Goal: Navigation & Orientation: Understand site structure

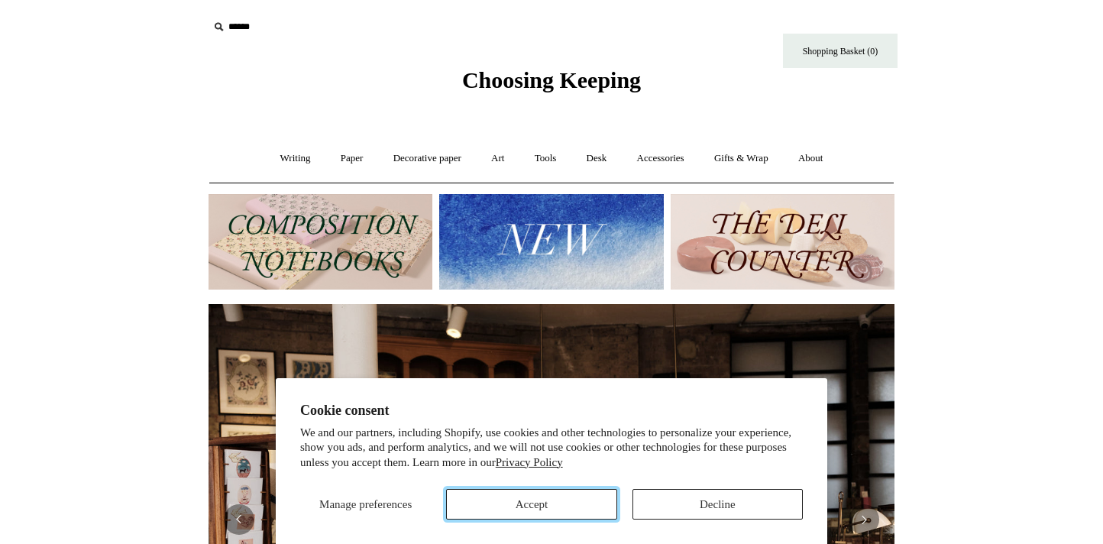
click at [550, 507] on button "Accept" at bounding box center [531, 504] width 170 height 31
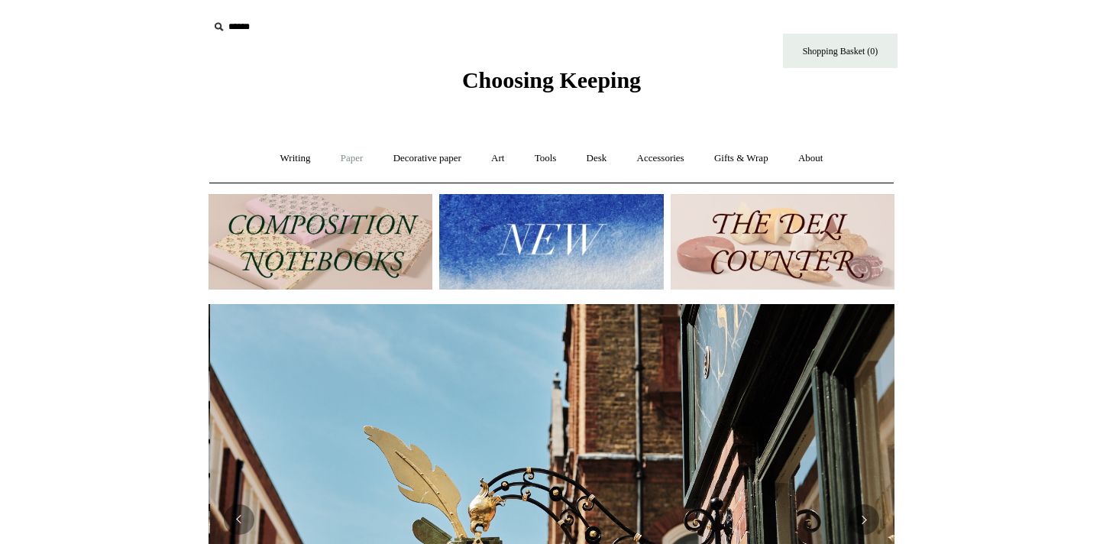
scroll to position [0, 686]
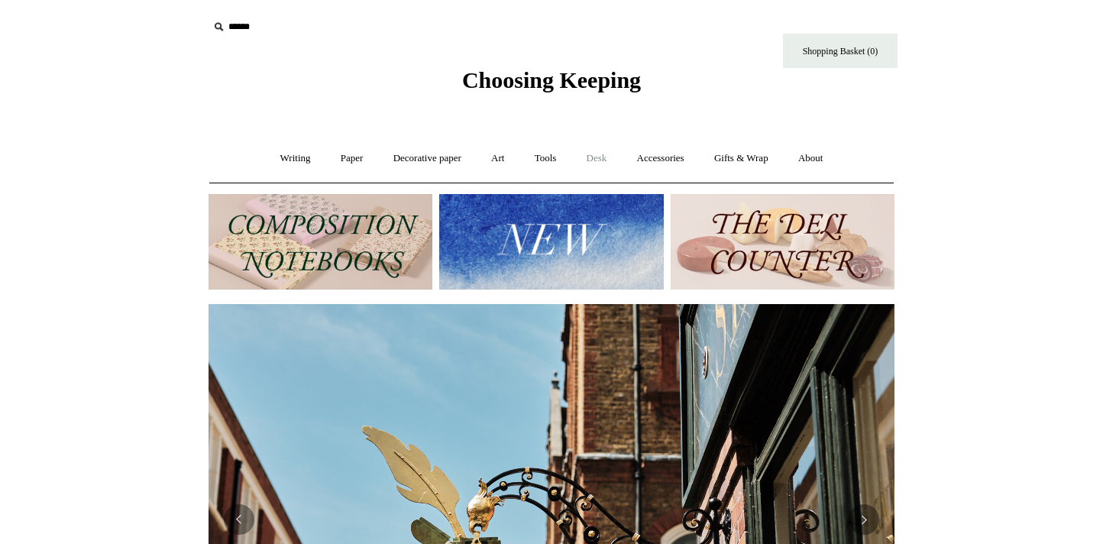
click at [611, 155] on link "Desk +" at bounding box center [597, 158] width 48 height 41
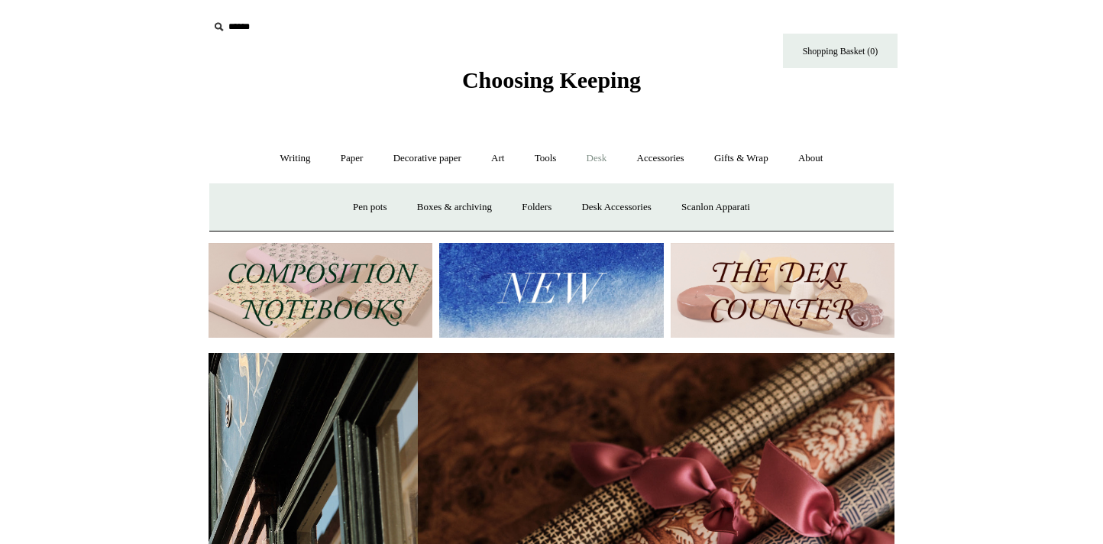
scroll to position [0, 1372]
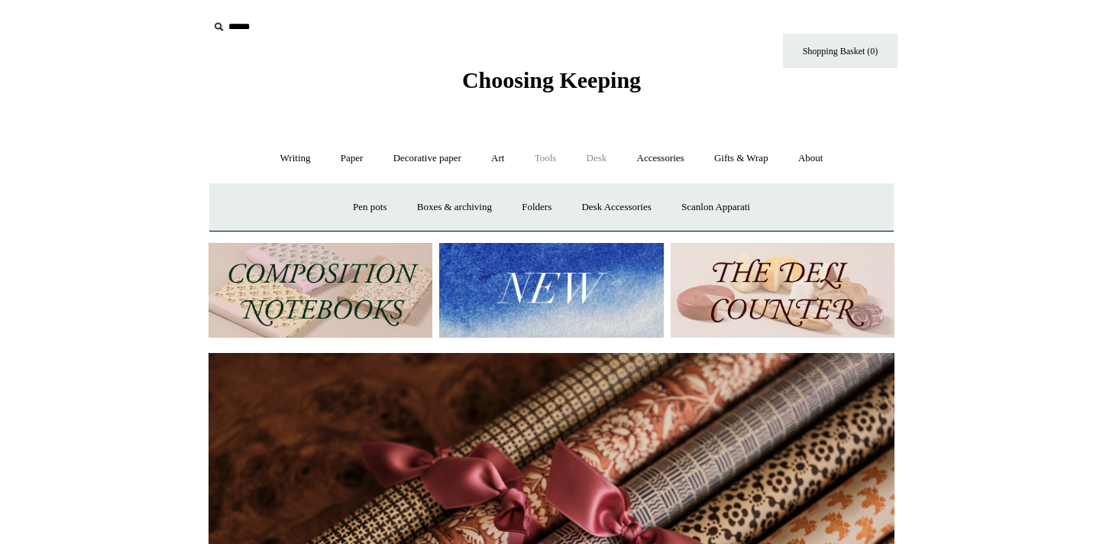
click at [549, 156] on link "Tools +" at bounding box center [546, 158] width 50 height 41
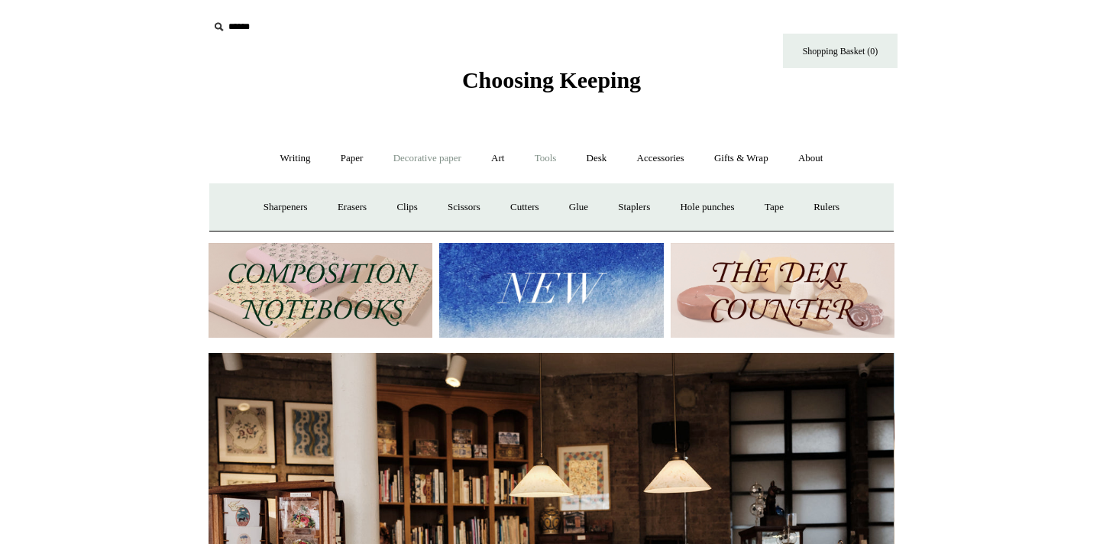
scroll to position [0, 0]
click at [423, 157] on link "Decorative paper +" at bounding box center [428, 158] width 96 height 41
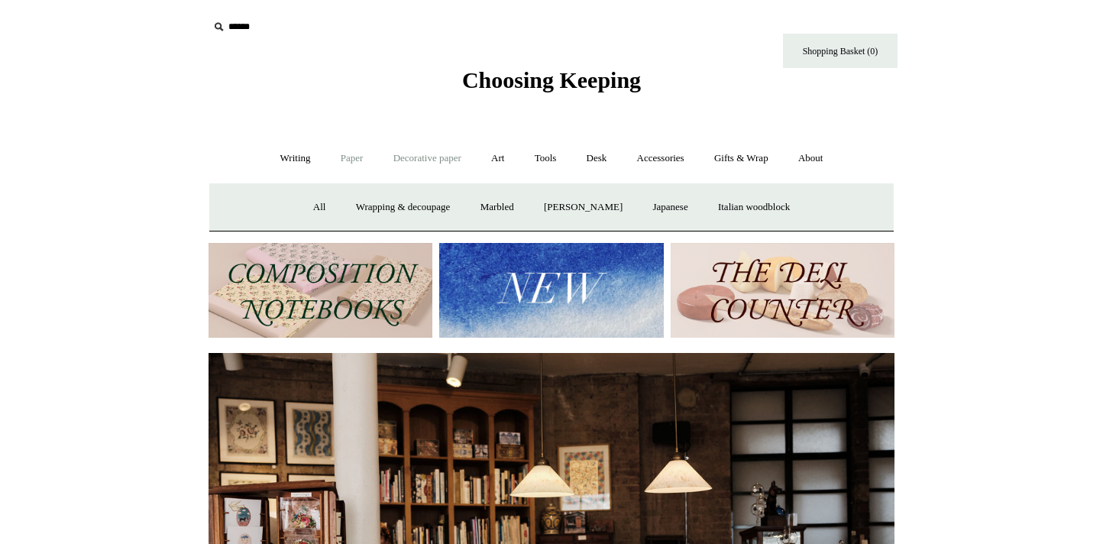
click at [359, 160] on link "Paper +" at bounding box center [352, 158] width 50 height 41
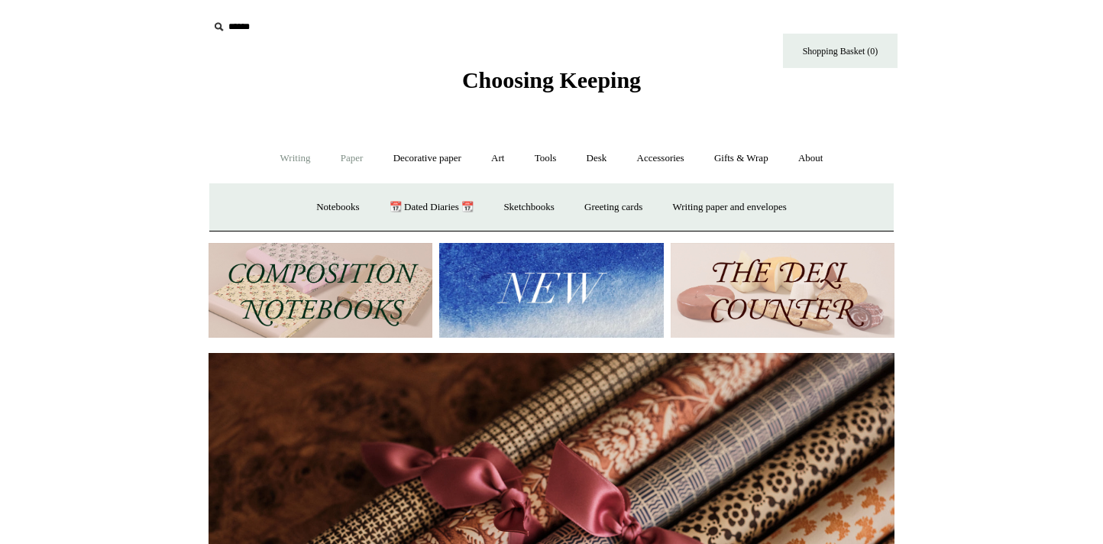
scroll to position [0, 1372]
click at [287, 160] on link "Writing +" at bounding box center [296, 158] width 58 height 41
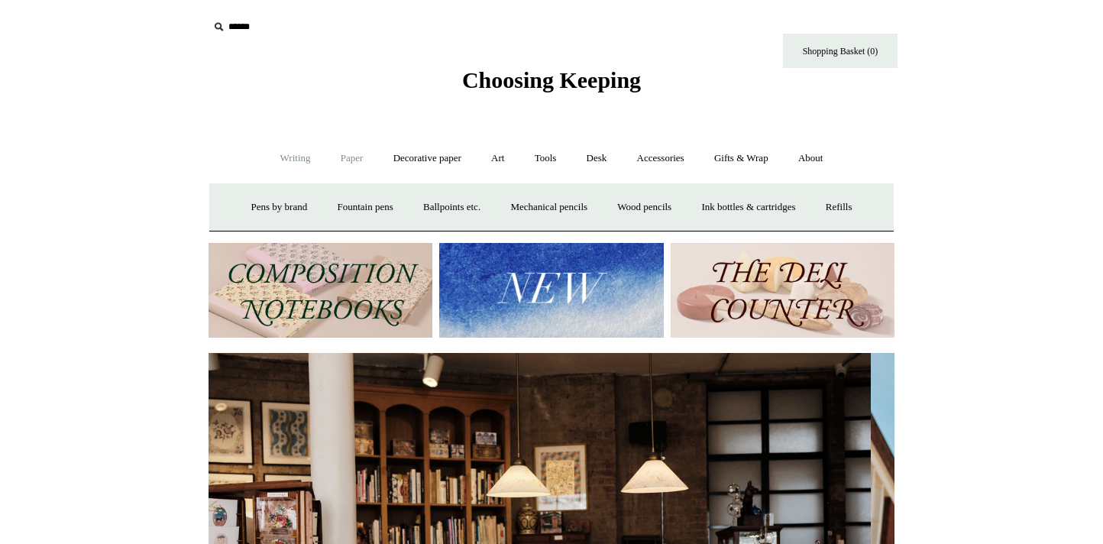
scroll to position [0, 0]
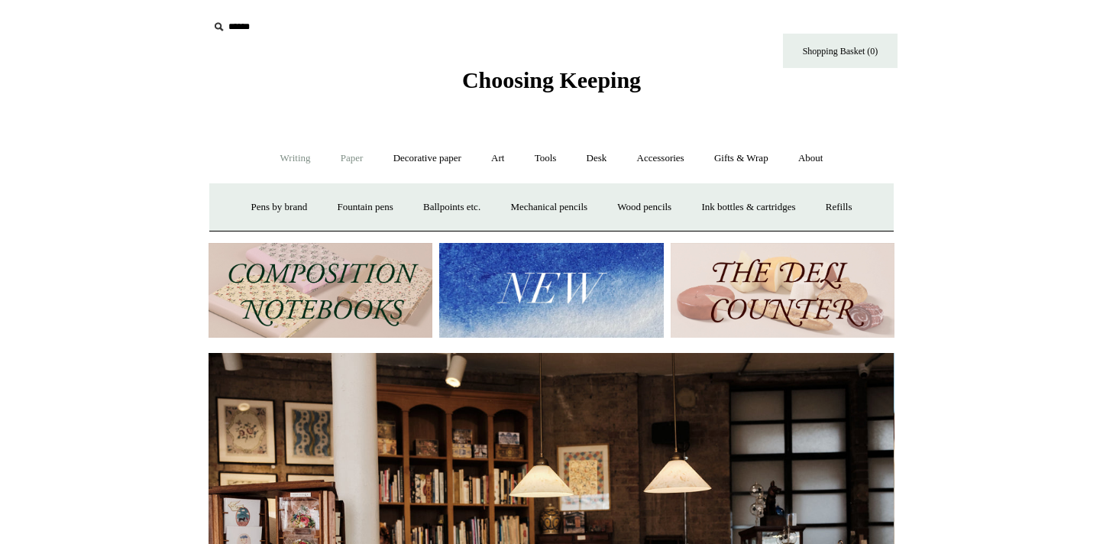
click at [341, 158] on link "Paper +" at bounding box center [352, 158] width 50 height 41
click at [449, 204] on link "📆 Dated Diaries 📆" at bounding box center [432, 207] width 112 height 41
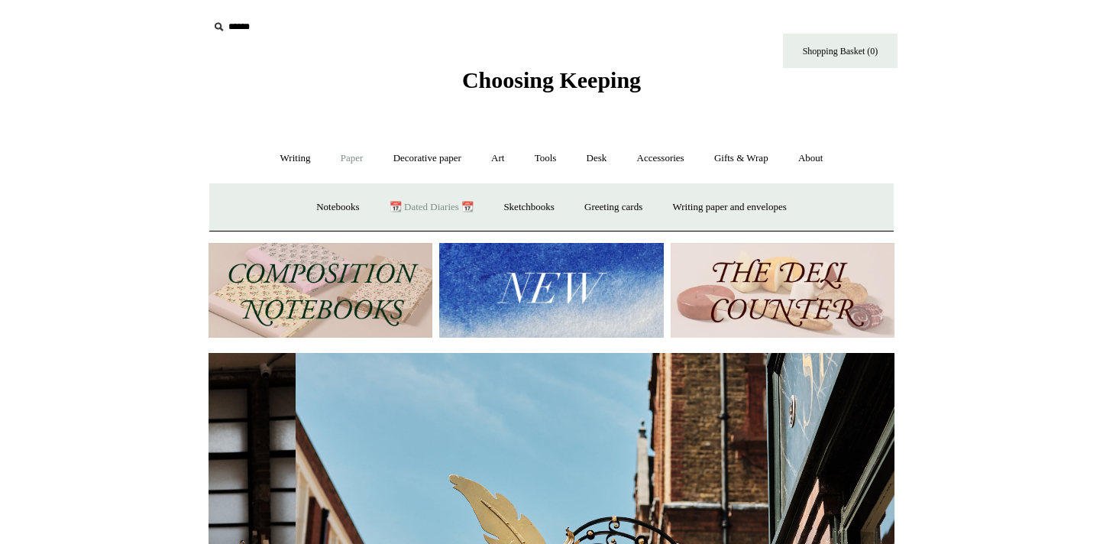
scroll to position [0, 685]
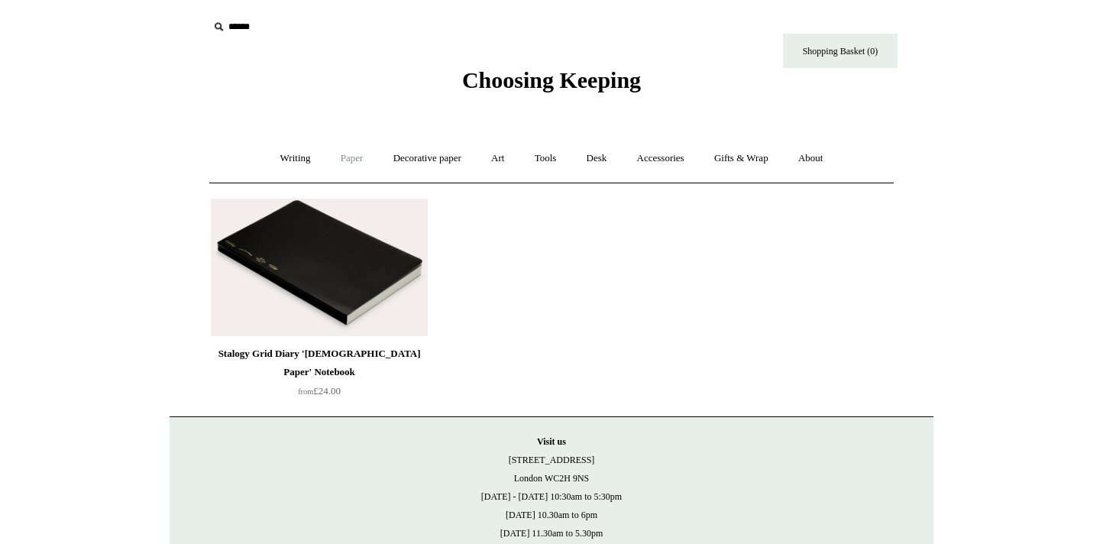
click at [358, 155] on link "Paper +" at bounding box center [352, 158] width 50 height 41
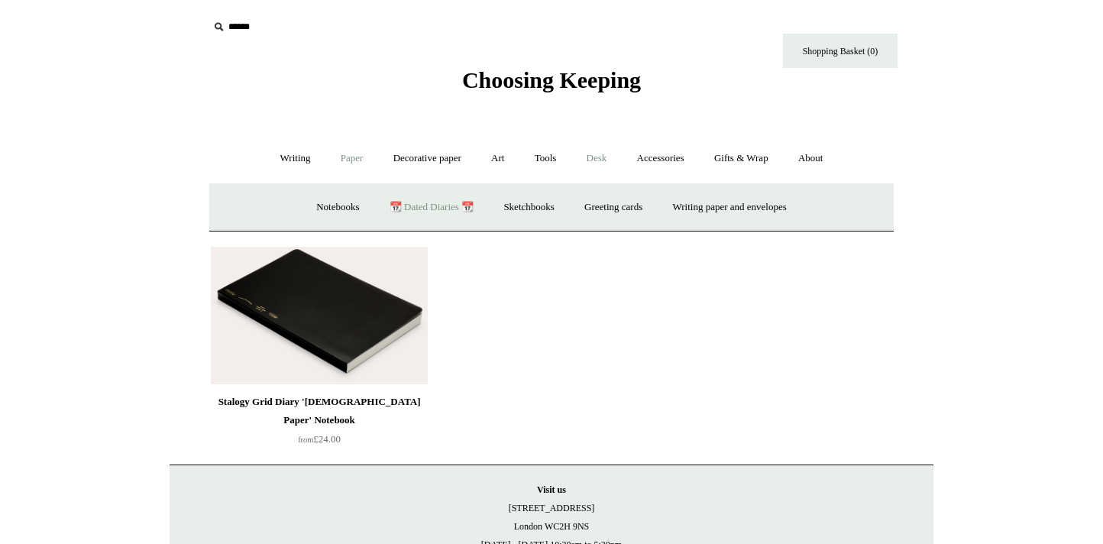
click at [610, 156] on link "Desk +" at bounding box center [597, 158] width 48 height 41
click at [550, 76] on span "Choosing Keeping" at bounding box center [551, 79] width 179 height 25
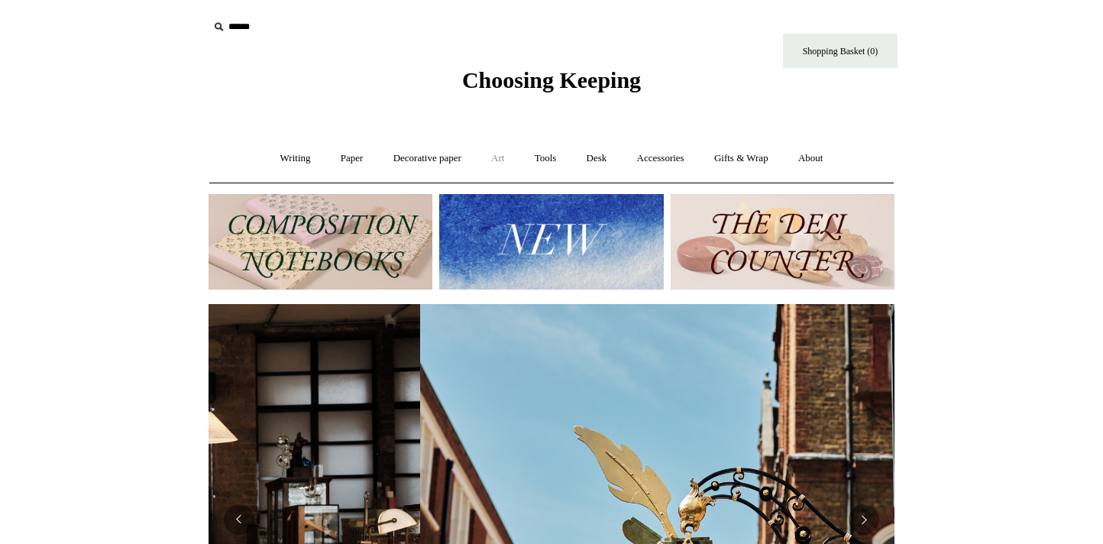
scroll to position [0, 686]
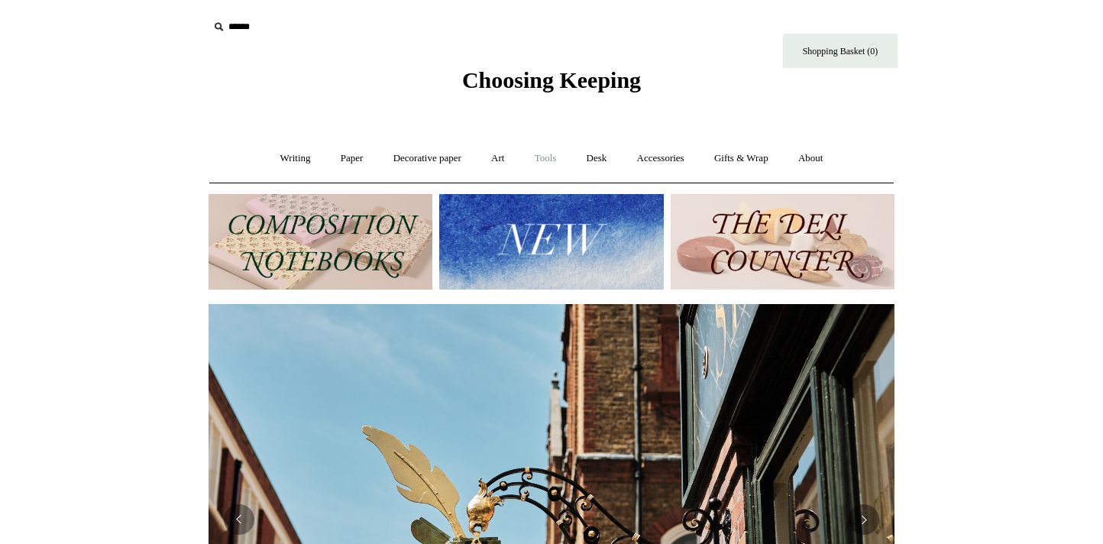
click at [549, 156] on link "Tools +" at bounding box center [546, 158] width 50 height 41
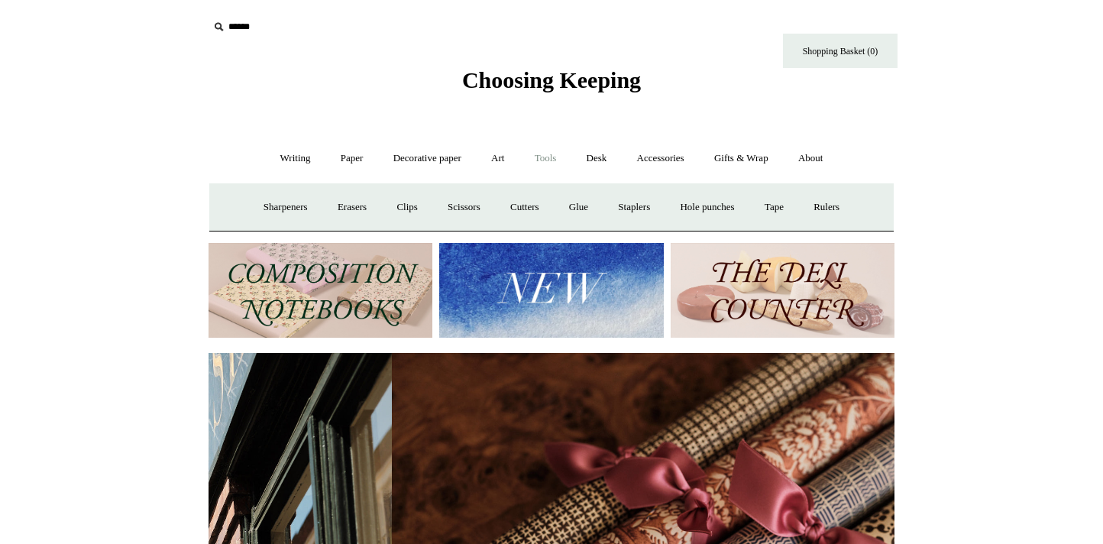
scroll to position [0, 1372]
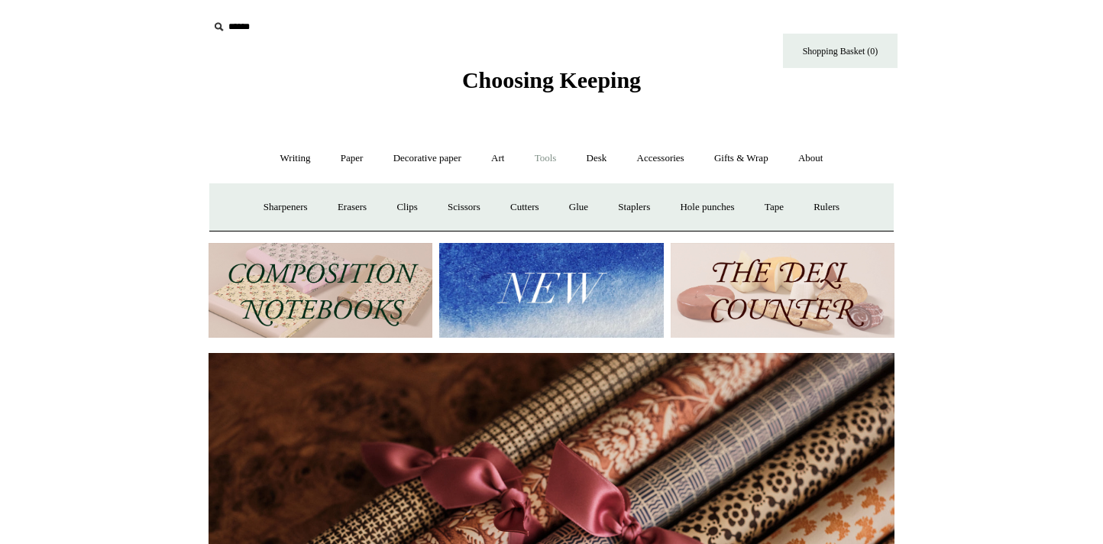
click at [549, 156] on link "Tools -" at bounding box center [546, 158] width 50 height 41
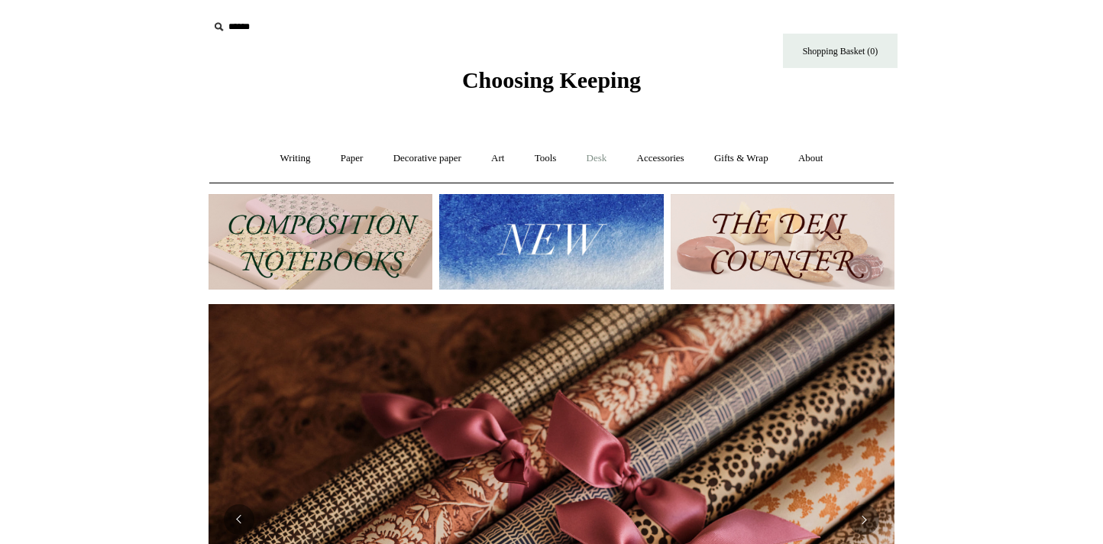
click at [597, 151] on link "Desk +" at bounding box center [597, 158] width 48 height 41
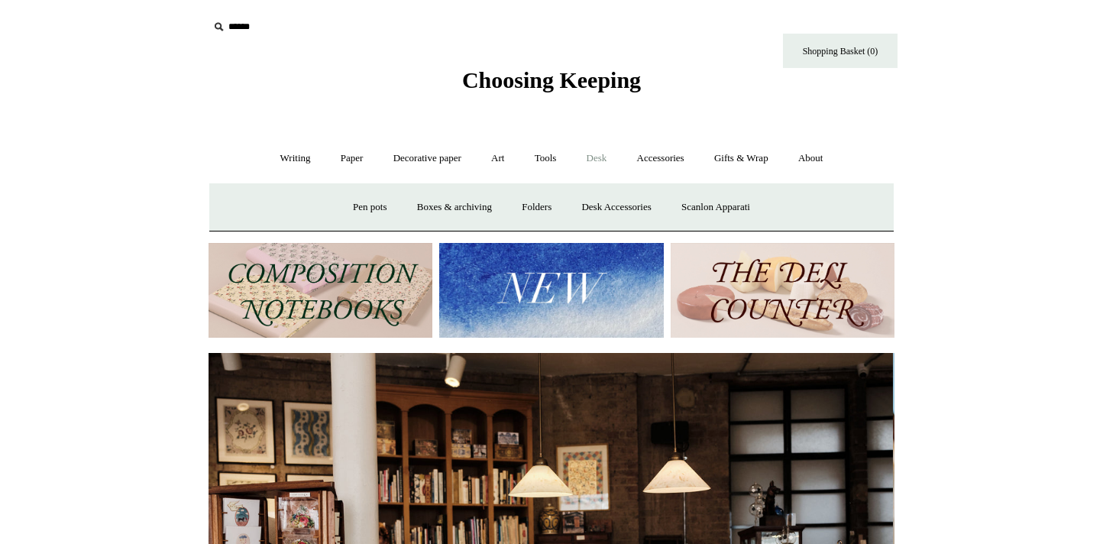
scroll to position [0, 0]
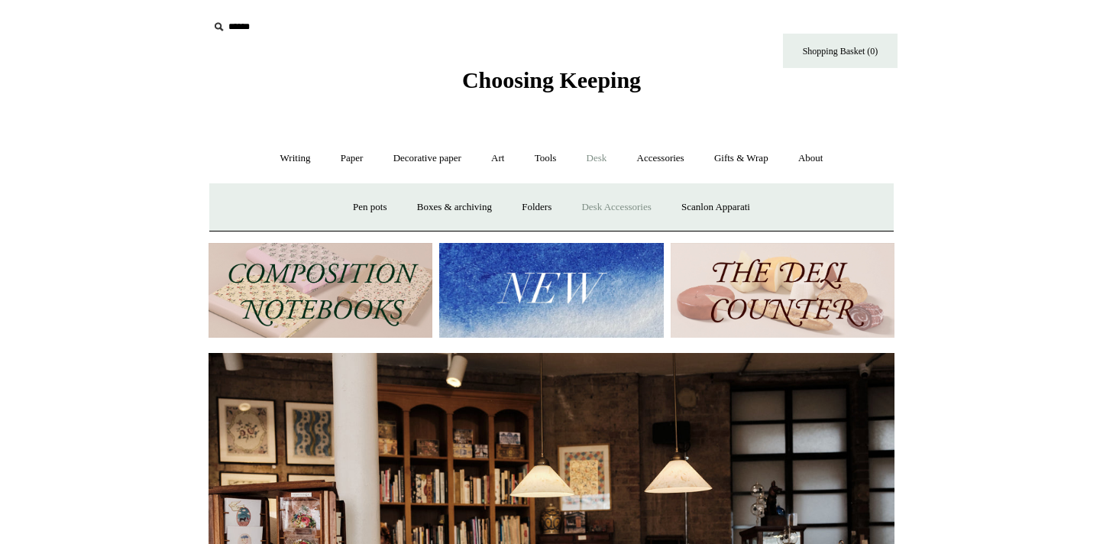
click at [611, 199] on link "Desk Accessories" at bounding box center [616, 207] width 97 height 41
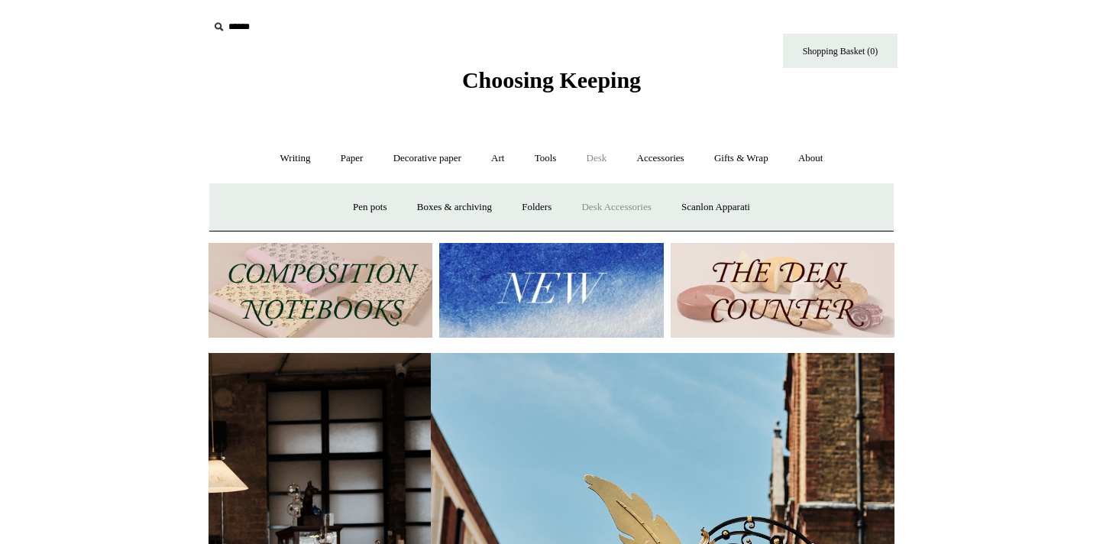
scroll to position [0, 686]
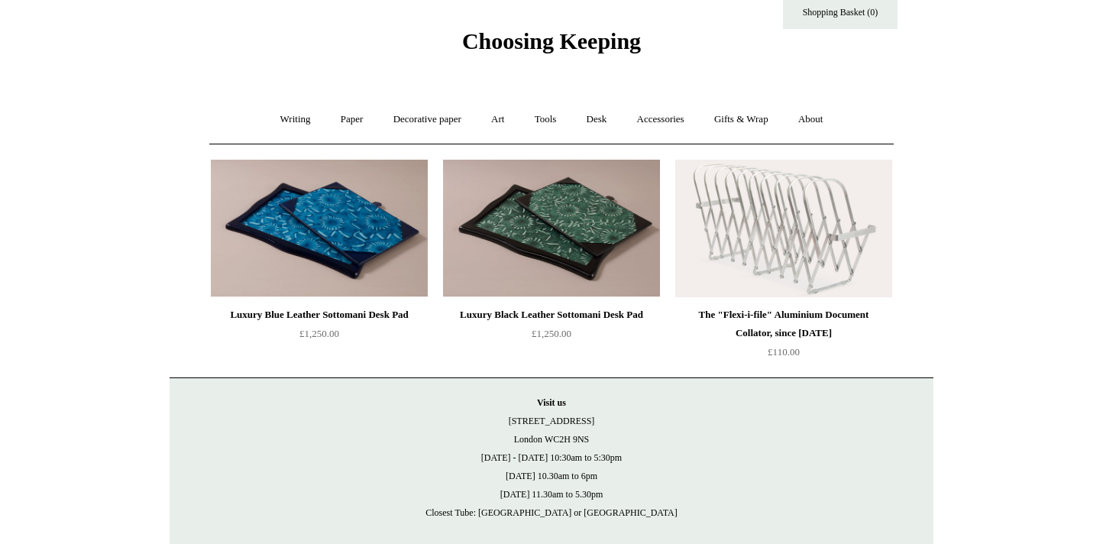
scroll to position [37, 0]
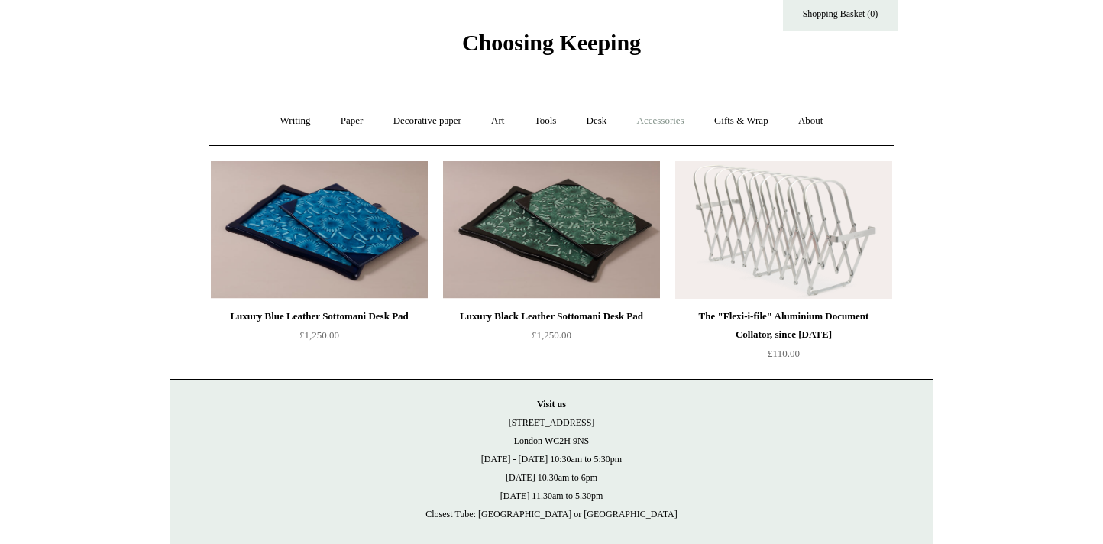
click at [665, 128] on link "Accessories +" at bounding box center [661, 121] width 75 height 41
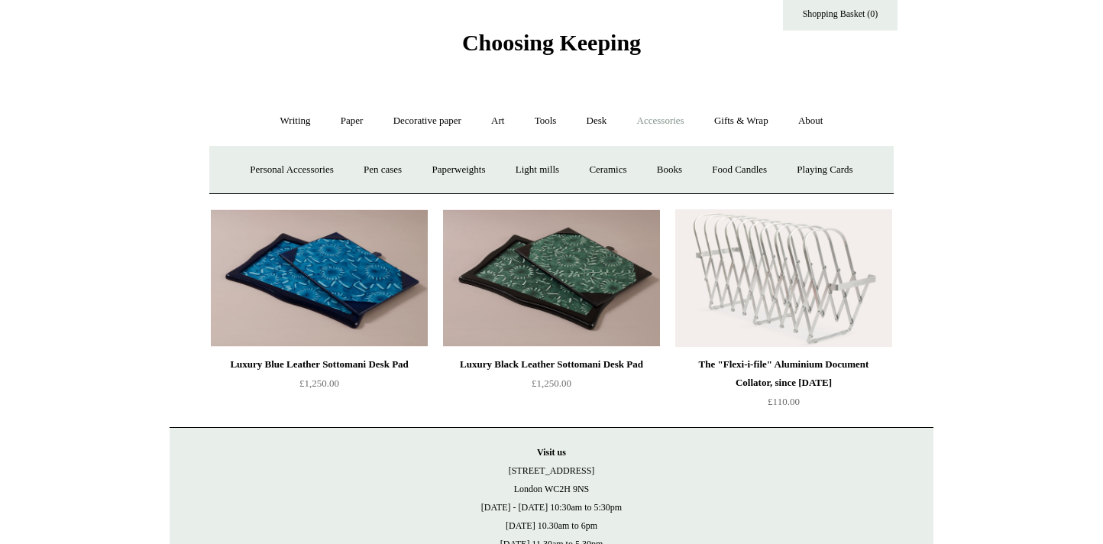
click at [102, 8] on html "Menu Choosing Keeping * Shipping Information Shopping Basket (0) * ⤺ + +" at bounding box center [551, 315] width 1103 height 704
